Goal: Task Accomplishment & Management: Use online tool/utility

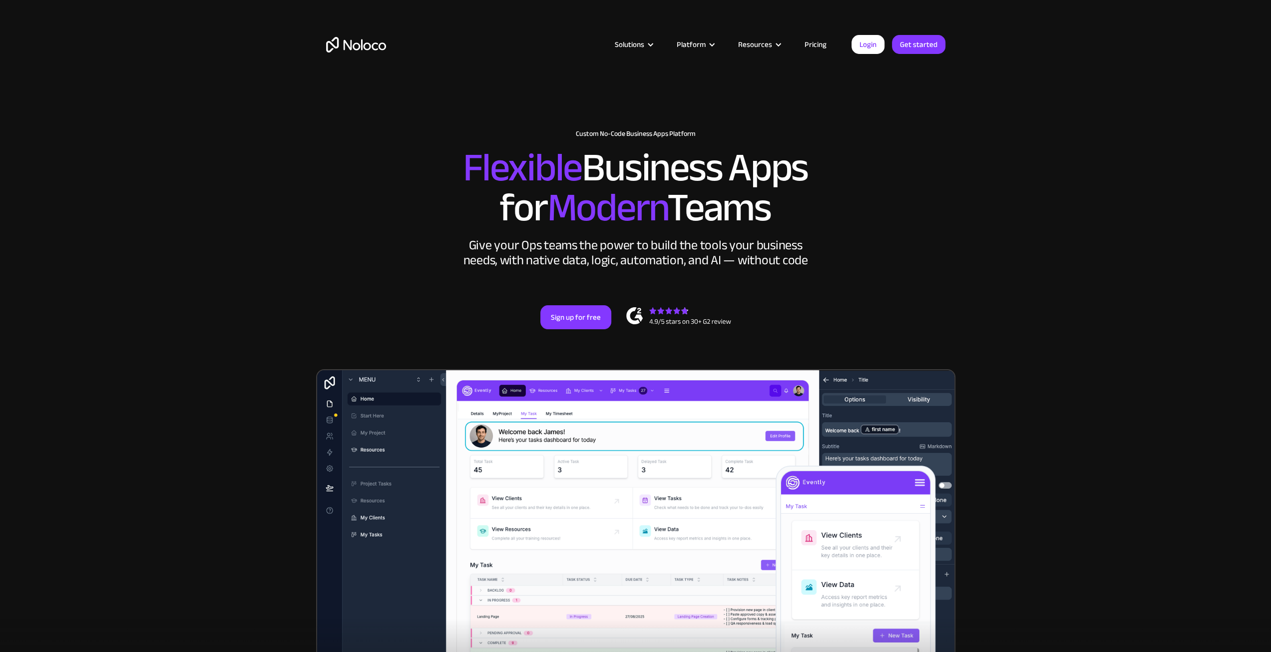
click at [524, 242] on div "Give your Ops teams the power to build the tools your business needs, with nati…" at bounding box center [636, 253] width 350 height 30
click at [589, 247] on div "Give your Ops teams the power to build the tools your business needs, with nati…" at bounding box center [636, 253] width 350 height 30
click at [641, 249] on div "Give your Ops teams the power to build the tools your business needs, with nati…" at bounding box center [636, 253] width 350 height 30
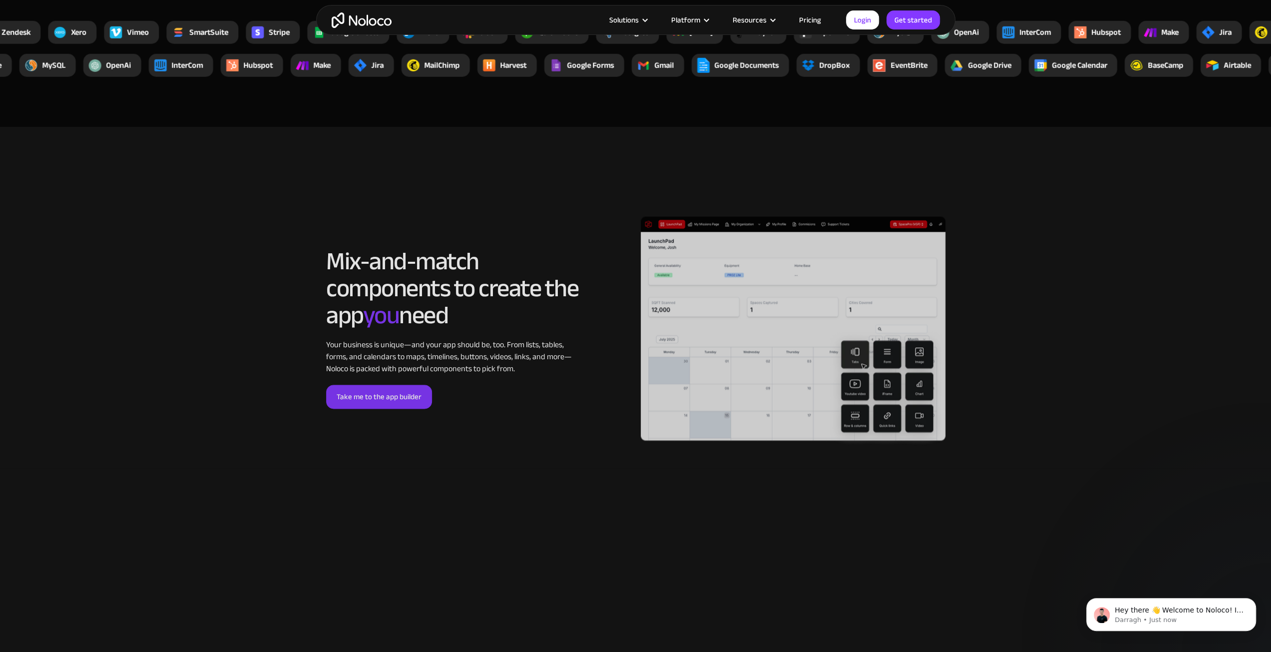
scroll to position [2796, 0]
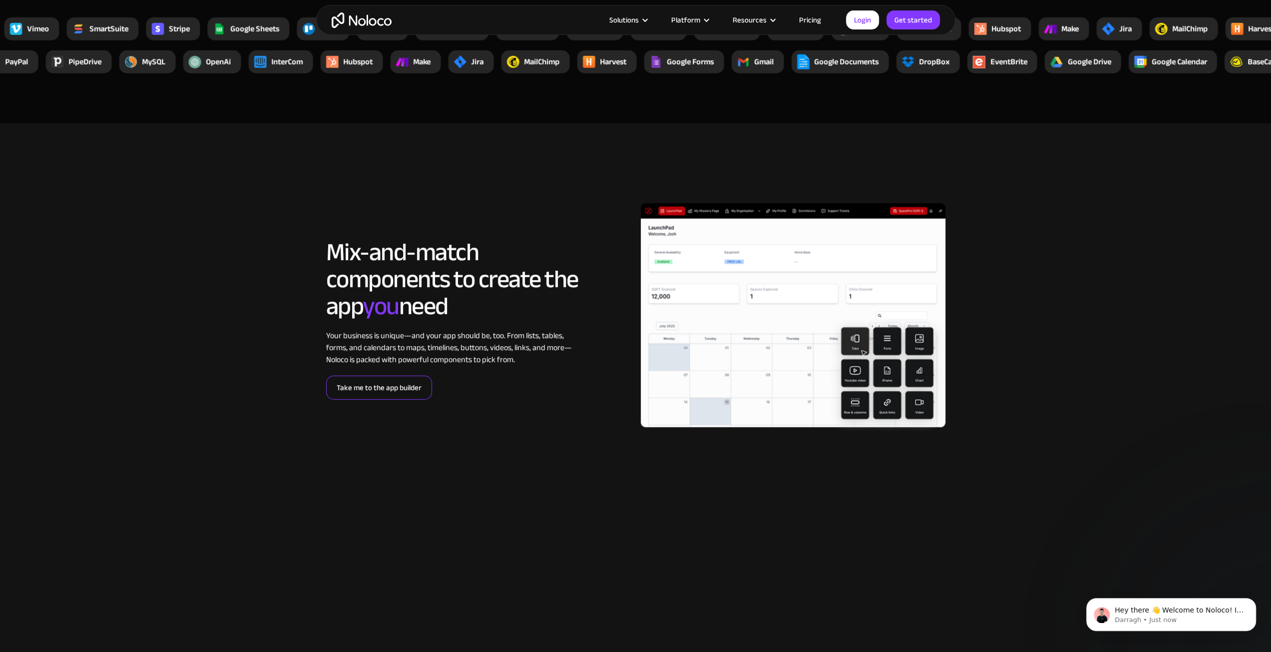
click at [383, 389] on link "Take me to the app builder" at bounding box center [379, 388] width 106 height 24
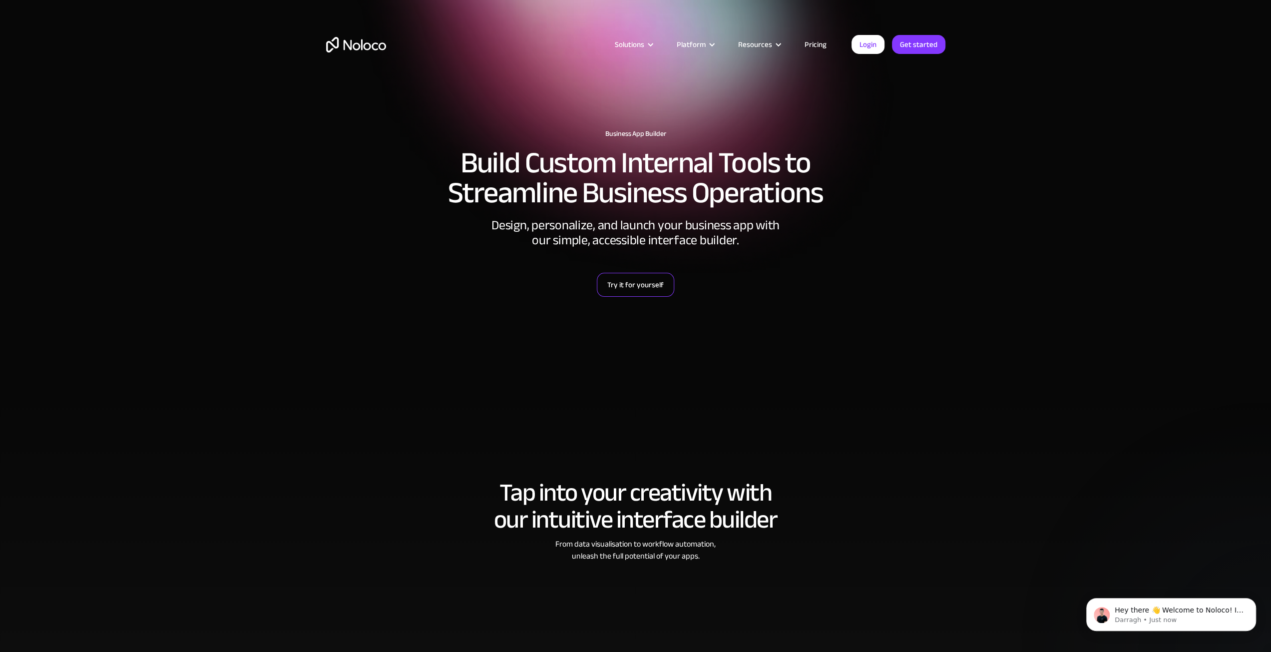
click at [636, 282] on link "Try it for yourself" at bounding box center [635, 285] width 77 height 24
